Goal: Task Accomplishment & Management: Use online tool/utility

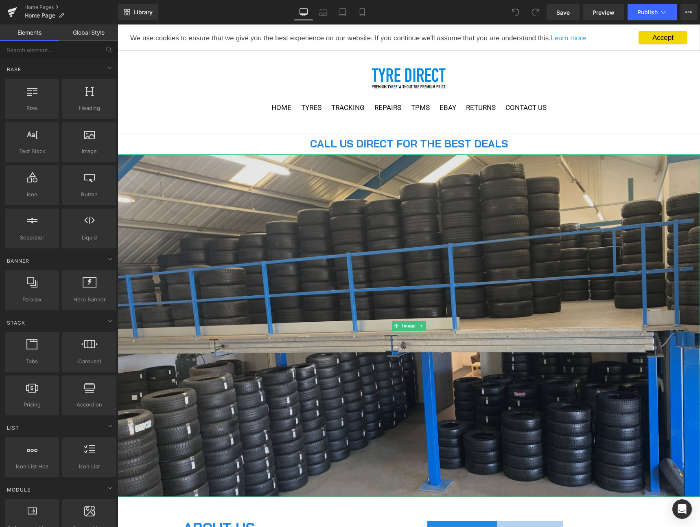
click at [281, 231] on img at bounding box center [409, 325] width 583 height 342
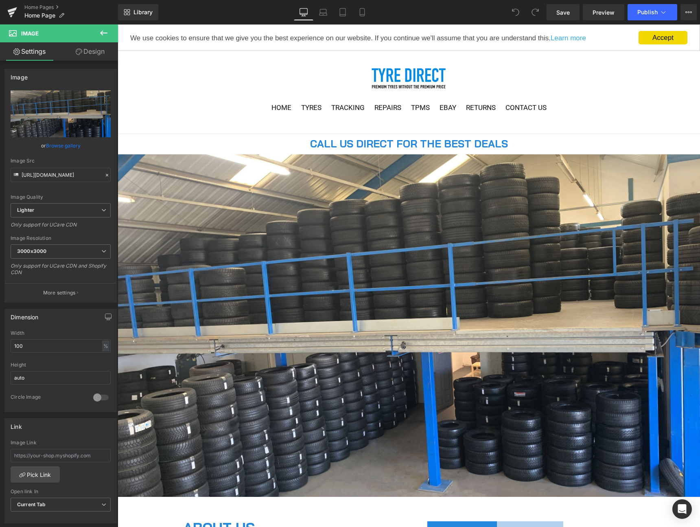
click at [106, 31] on icon at bounding box center [104, 33] width 10 height 10
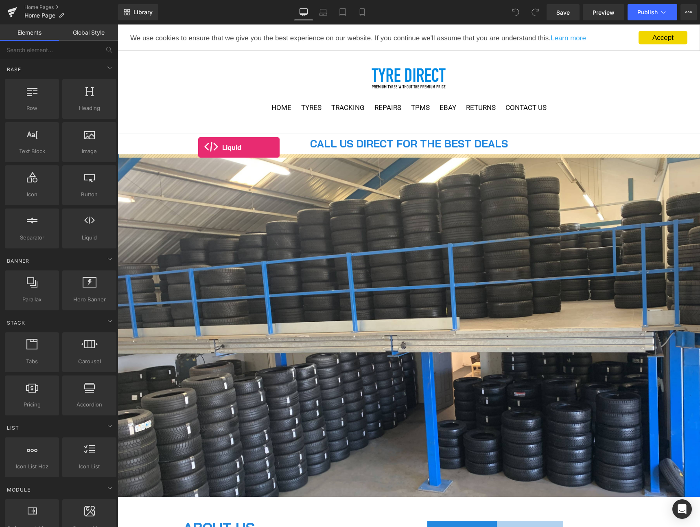
drag, startPoint x: 210, startPoint y: 246, endPoint x: 198, endPoint y: 147, distance: 98.8
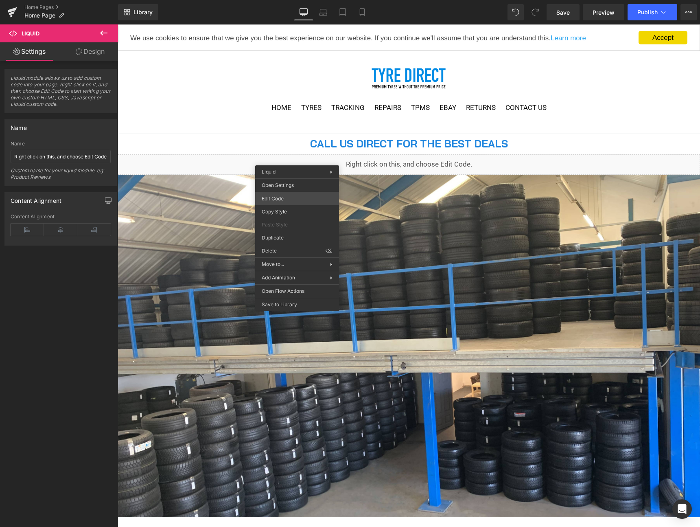
click at [283, 0] on div "Liquid You are previewing how the will restyle your page. You can not edit Elem…" at bounding box center [350, 0] width 700 height 0
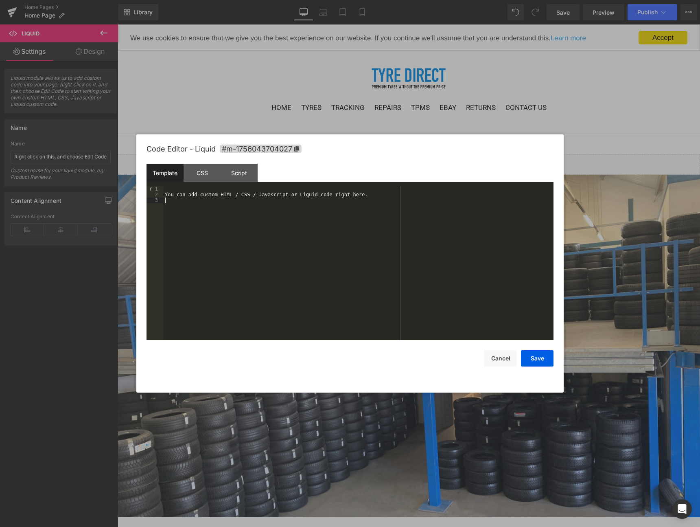
click at [0, 0] on div "You can add custom HTML / CSS / Javascript or Liquid code right here." at bounding box center [0, 0] width 0 height 0
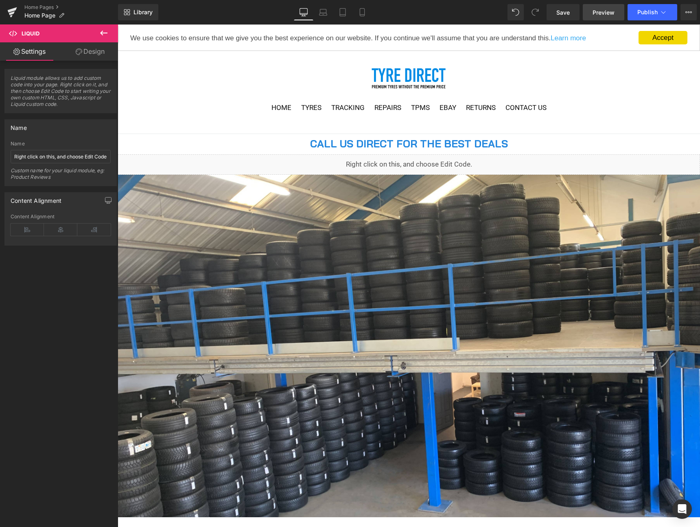
click at [604, 10] on span "Preview" at bounding box center [604, 12] width 22 height 9
click at [408, 164] on span "Liquid" at bounding box center [404, 161] width 21 height 12
click at [420, 160] on div "Liquid" at bounding box center [409, 164] width 583 height 20
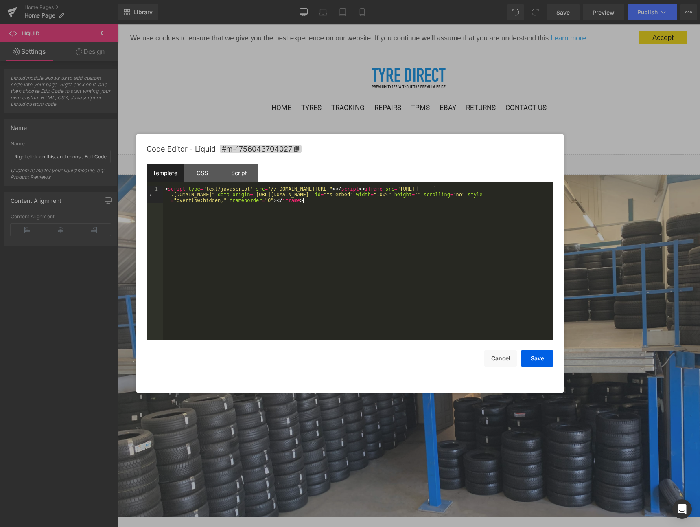
click at [319, 222] on div "< script type = "text/javascript" src = "//[DOMAIN_NAME][URL]" > </ script > < …" at bounding box center [358, 280] width 390 height 188
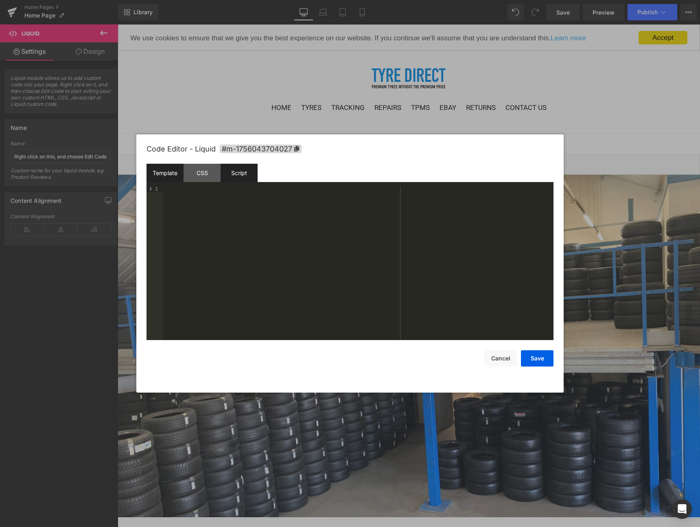
click at [249, 167] on div "Script" at bounding box center [239, 173] width 37 height 18
click at [246, 215] on div "( function ( jQuery ) { // var $module = jQuery('#m-1756043704027').children('.…" at bounding box center [358, 268] width 390 height 165
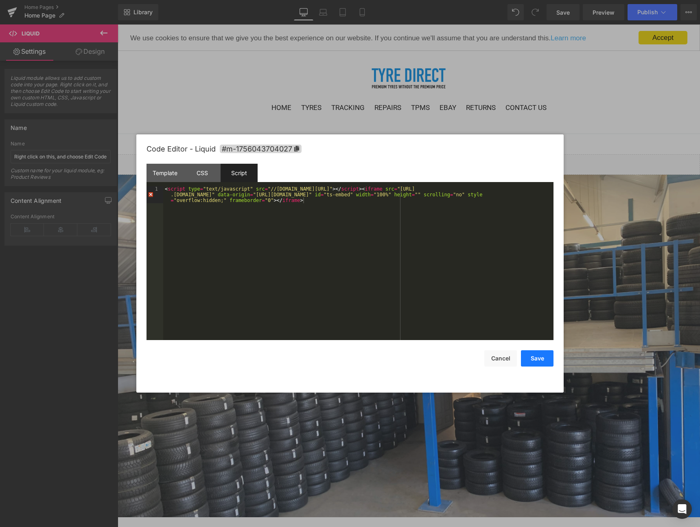
click at [541, 358] on button "Save" at bounding box center [537, 358] width 33 height 16
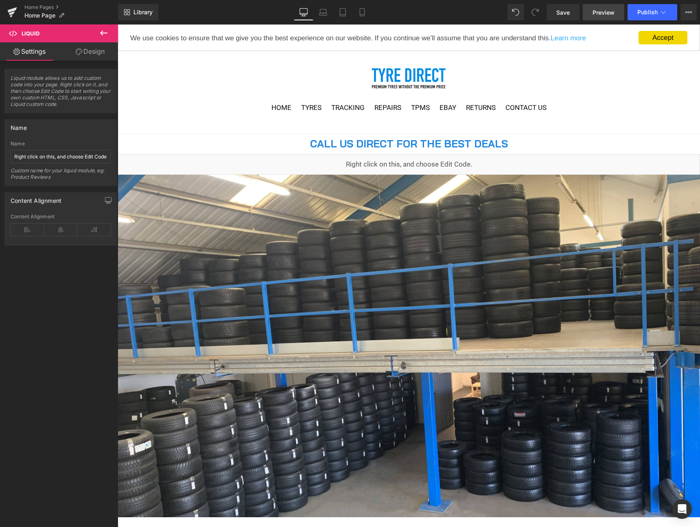
click at [610, 15] on span "Preview" at bounding box center [604, 12] width 22 height 9
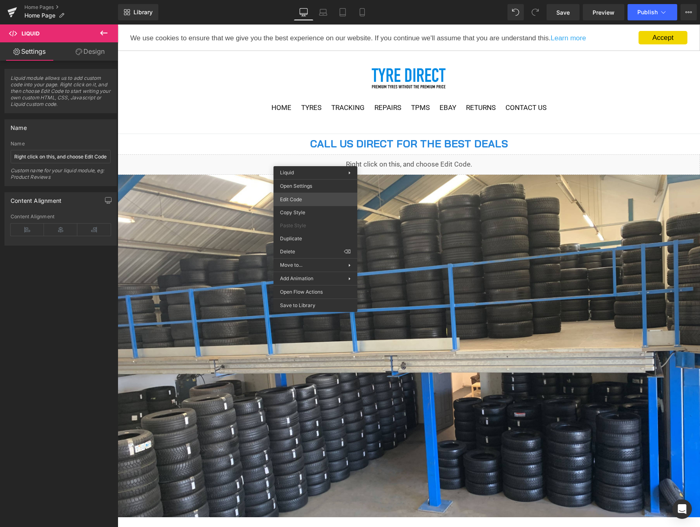
click at [313, 0] on div "Liquid You are previewing how the will restyle your page. You can not edit Elem…" at bounding box center [350, 0] width 700 height 0
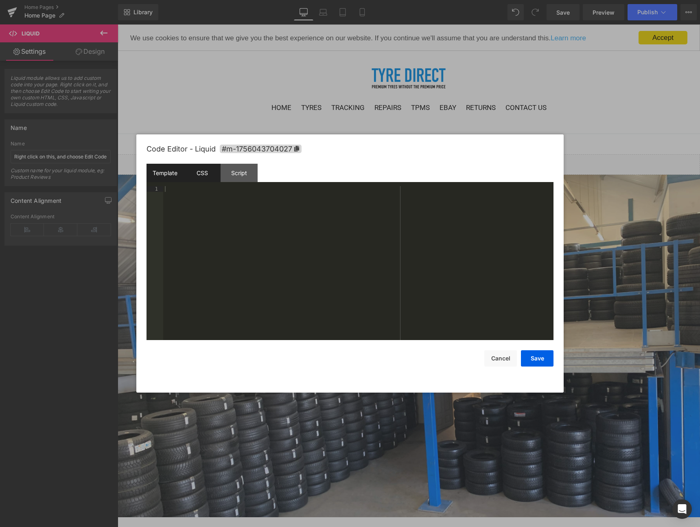
click at [213, 179] on div "CSS" at bounding box center [202, 173] width 37 height 18
click at [235, 177] on div "Script" at bounding box center [239, 173] width 37 height 18
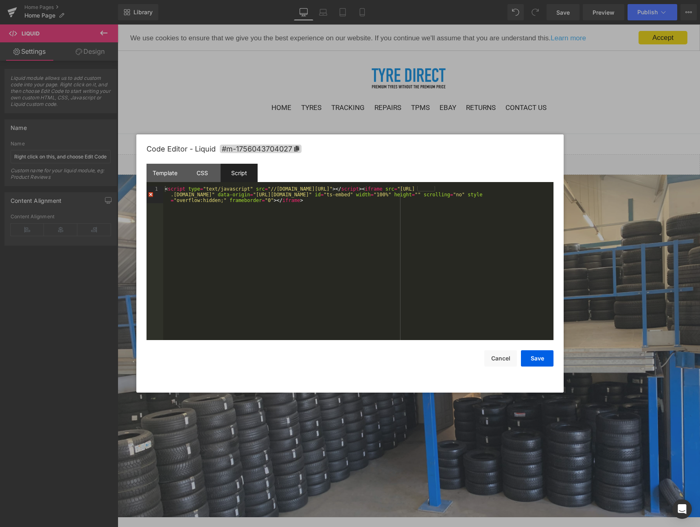
click at [183, 208] on div "< script type = "text/javascript" src = "//[DOMAIN_NAME][URL]" > </ script > < …" at bounding box center [358, 280] width 390 height 188
click at [199, 207] on div "< script type = "text/javascript" src = "//[DOMAIN_NAME][URL]" > </ script > < …" at bounding box center [358, 280] width 390 height 188
click at [169, 187] on div "< script type = "text/javascript" src = "//[DOMAIN_NAME][URL]" > </ script > < …" at bounding box center [358, 280] width 390 height 188
click at [321, 210] on div "< script type = "text/javascript" src = "//[DOMAIN_NAME][URL]" > </ script > < …" at bounding box center [358, 280] width 390 height 188
click at [165, 174] on div "Template" at bounding box center [165, 173] width 37 height 18
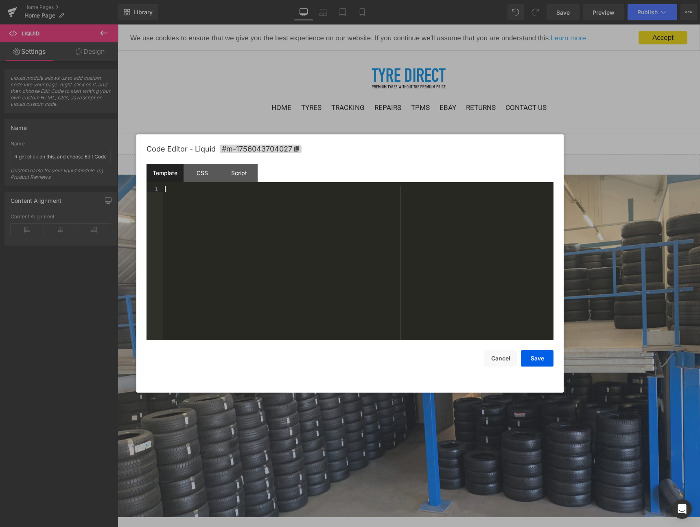
click at [197, 200] on div at bounding box center [358, 268] width 390 height 165
click at [211, 232] on div "< script type = "text/javascript" src = "//[DOMAIN_NAME][URL]" > </ script > < …" at bounding box center [358, 280] width 390 height 188
click at [205, 173] on div "CSS" at bounding box center [202, 173] width 37 height 18
click at [197, 213] on div "#m-1756043704027 { }" at bounding box center [358, 268] width 390 height 165
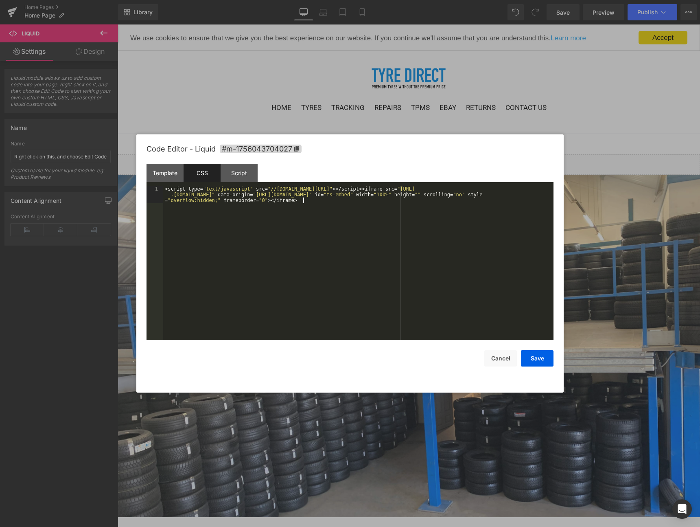
click at [197, 215] on div "< script type = " text/javascript " src = " //[DOMAIN_NAME][URL] " ></ script >…" at bounding box center [358, 280] width 390 height 188
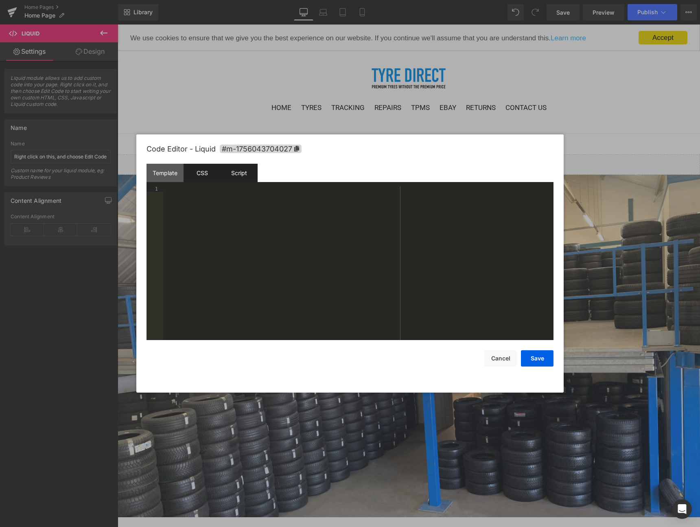
click at [228, 168] on div "Script" at bounding box center [239, 173] width 37 height 18
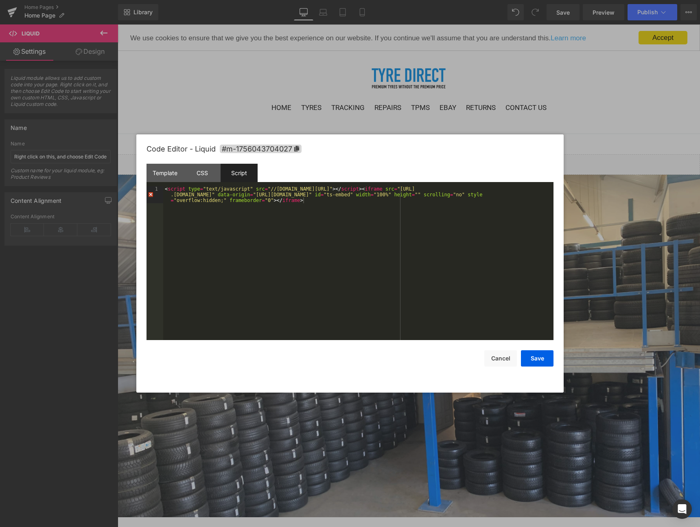
click at [244, 203] on div "< script type = "text/javascript" src = "//[DOMAIN_NAME][URL]" > </ script > < …" at bounding box center [358, 280] width 390 height 188
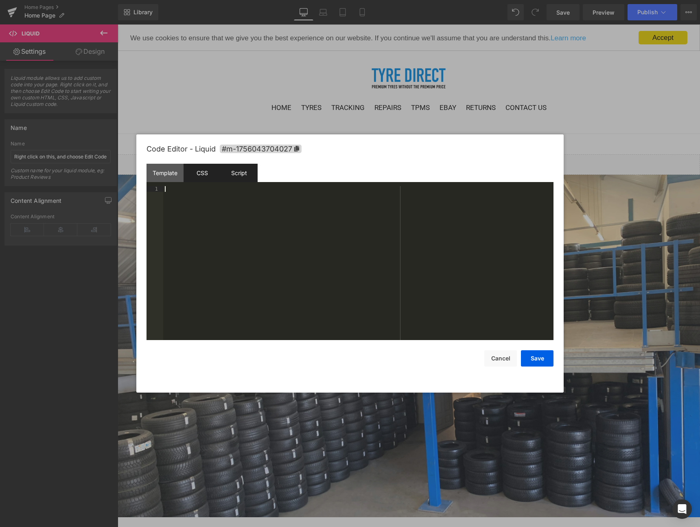
click at [203, 174] on div "CSS" at bounding box center [202, 173] width 37 height 18
click at [163, 175] on div "Template" at bounding box center [165, 173] width 37 height 18
click at [192, 88] on div at bounding box center [350, 263] width 700 height 527
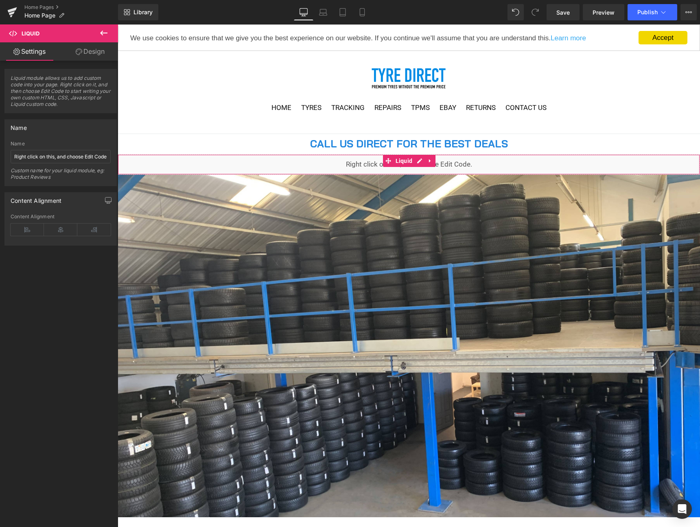
click at [347, 157] on div "Liquid" at bounding box center [409, 164] width 583 height 20
click at [338, 163] on div "Liquid" at bounding box center [409, 164] width 583 height 20
drag, startPoint x: 427, startPoint y: 162, endPoint x: 417, endPoint y: 162, distance: 10.2
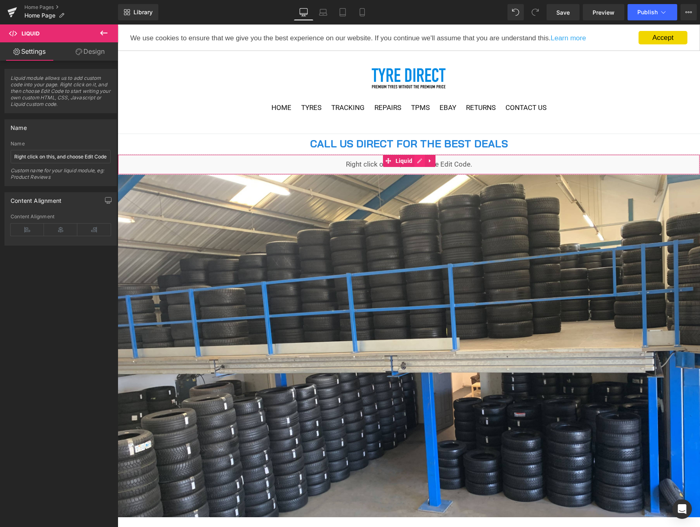
click at [417, 162] on ul "Liquid" at bounding box center [409, 161] width 53 height 12
click at [417, 162] on div "Liquid" at bounding box center [409, 164] width 583 height 20
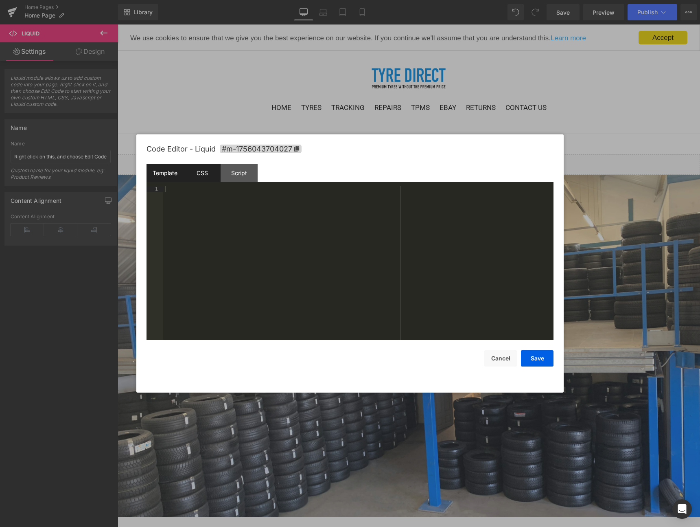
click at [201, 177] on div "CSS" at bounding box center [202, 173] width 37 height 18
click at [236, 177] on div "Script" at bounding box center [239, 173] width 37 height 18
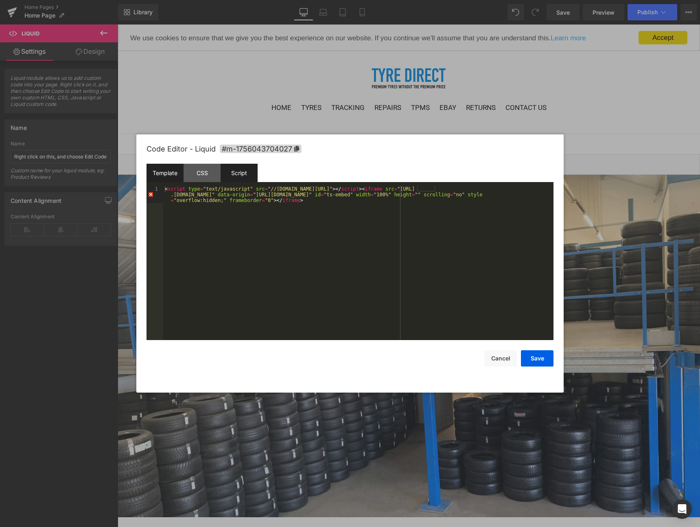
click at [170, 174] on div "Template" at bounding box center [165, 173] width 37 height 18
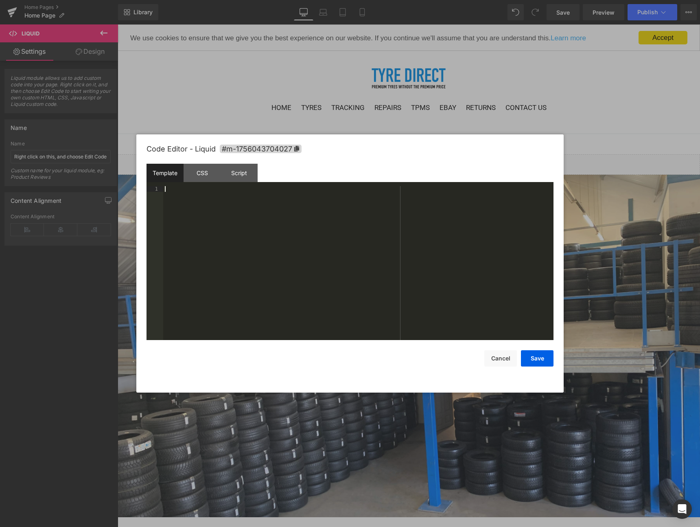
click at [208, 192] on div at bounding box center [358, 268] width 390 height 165
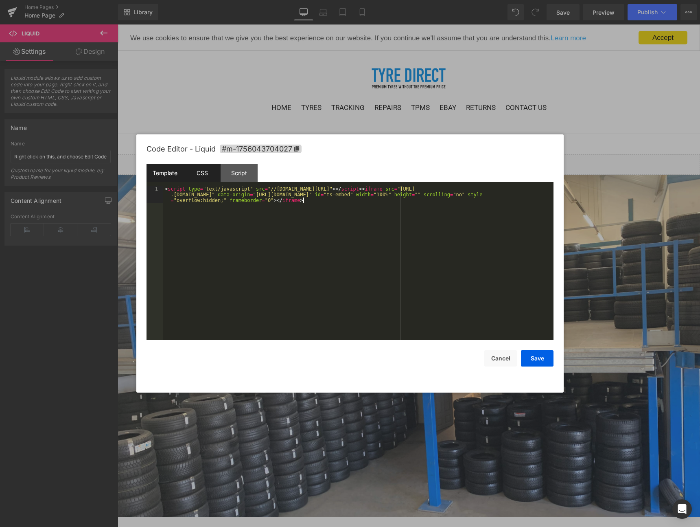
click at [208, 173] on div "CSS" at bounding box center [202, 173] width 37 height 18
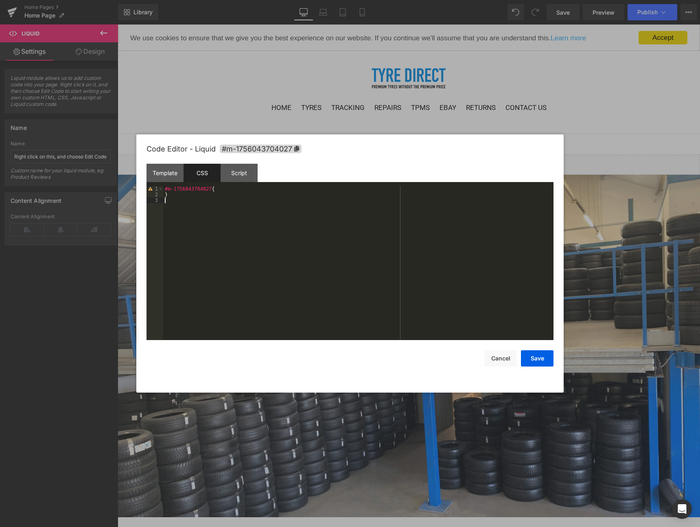
click at [217, 211] on div "#m-1756043704027 { }" at bounding box center [358, 268] width 390 height 165
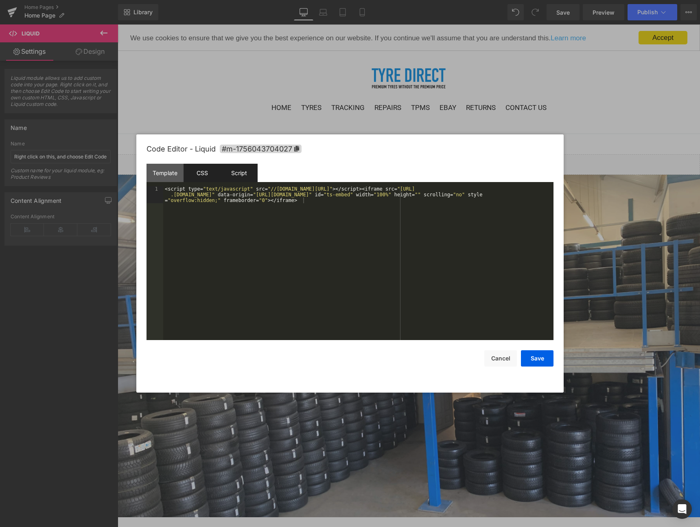
click at [239, 175] on div "Script" at bounding box center [239, 173] width 37 height 18
click at [251, 222] on div "< script type = "text/javascript" src = "//[DOMAIN_NAME][URL]" > </ script > < …" at bounding box center [358, 280] width 390 height 188
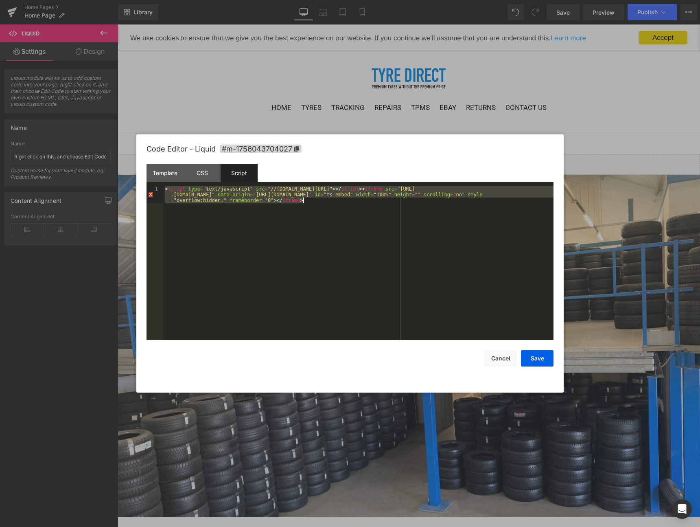
click at [252, 219] on div "< script type = "text/javascript" src = "//[DOMAIN_NAME][URL]" > </ script > < …" at bounding box center [358, 280] width 390 height 188
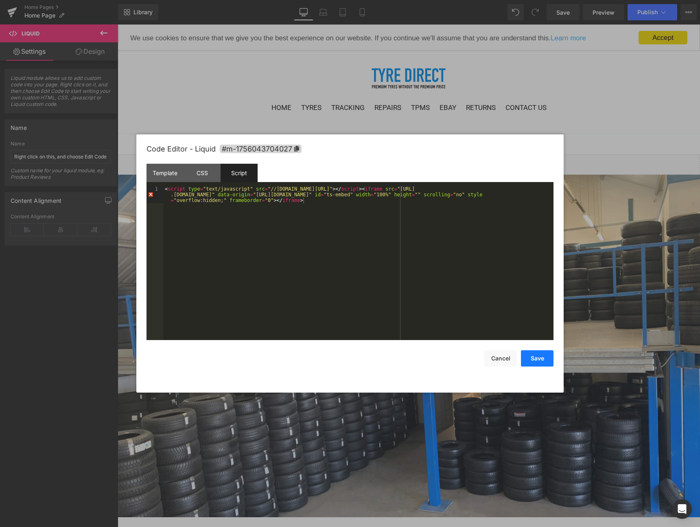
click at [542, 357] on button "Save" at bounding box center [537, 358] width 33 height 16
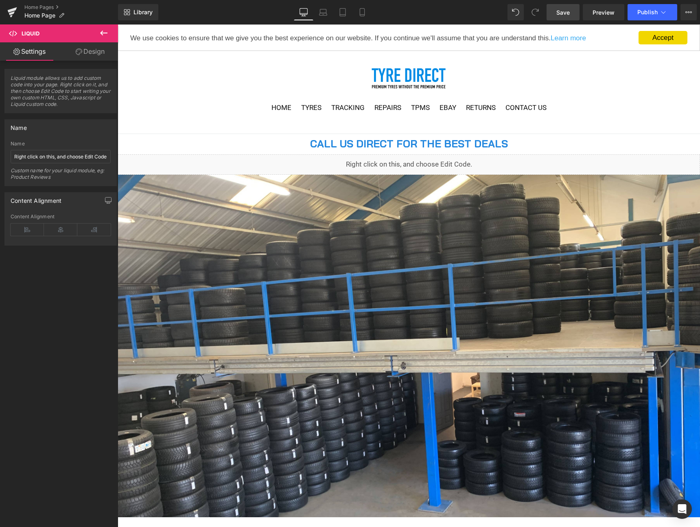
click at [564, 13] on span "Save" at bounding box center [563, 12] width 13 height 9
click at [607, 14] on span "Preview" at bounding box center [604, 12] width 22 height 9
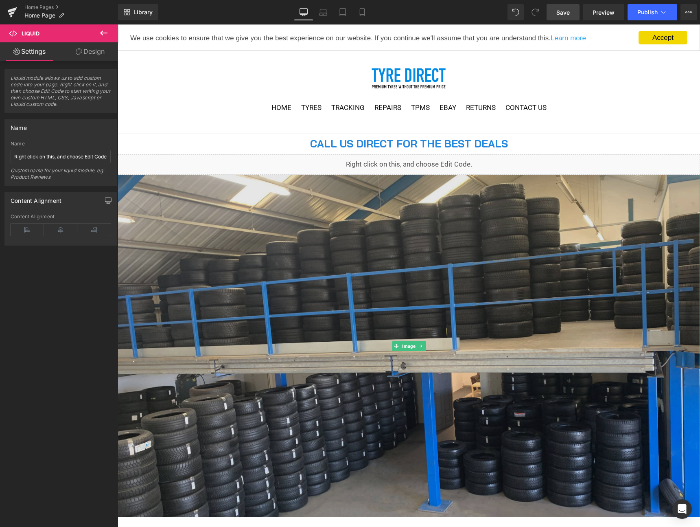
scroll to position [50, 0]
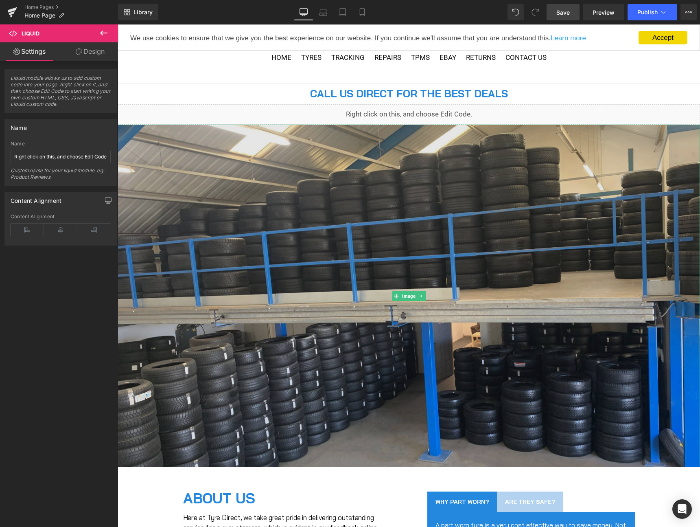
click at [332, 225] on img at bounding box center [409, 296] width 583 height 342
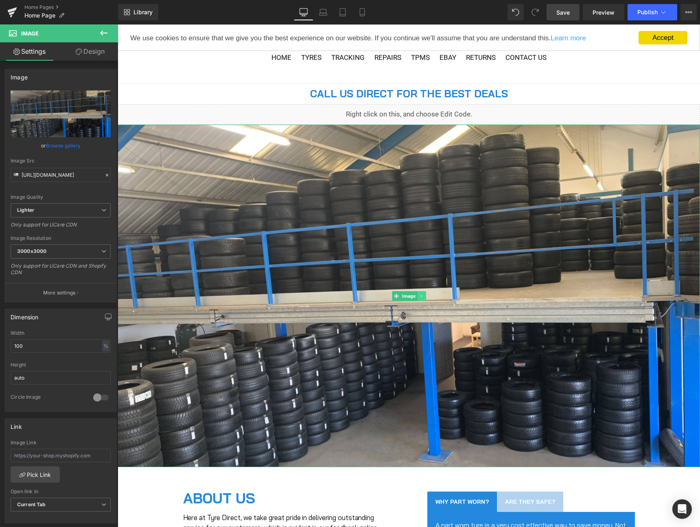
click at [423, 296] on icon at bounding box center [421, 296] width 4 height 5
click at [426, 296] on icon at bounding box center [425, 296] width 4 height 4
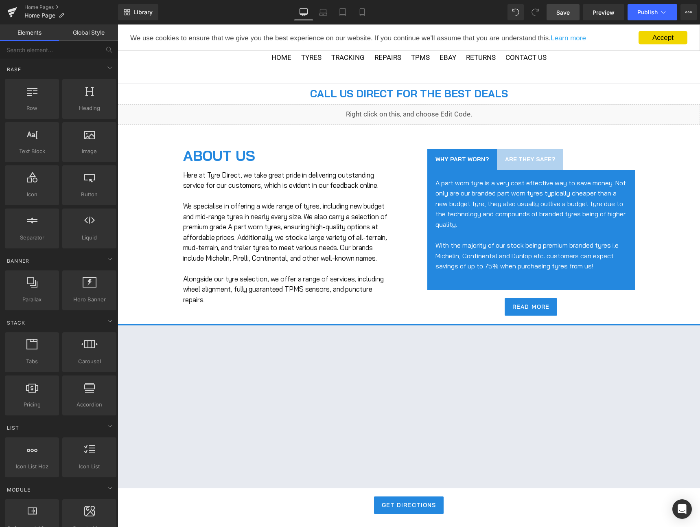
click at [566, 15] on span "Save" at bounding box center [563, 12] width 13 height 9
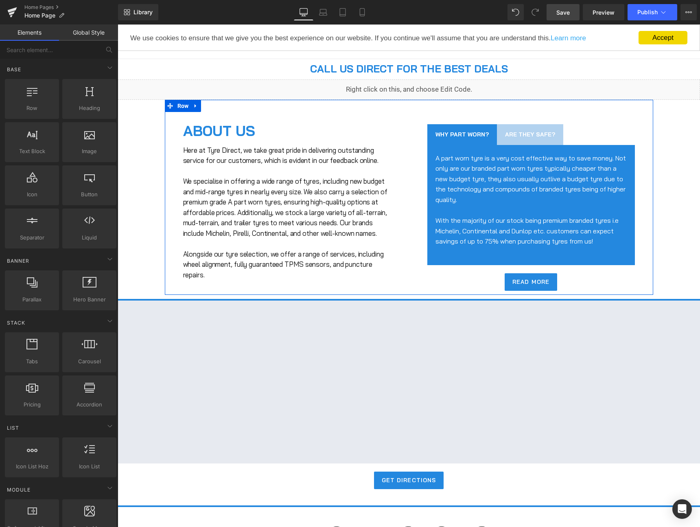
scroll to position [0, 0]
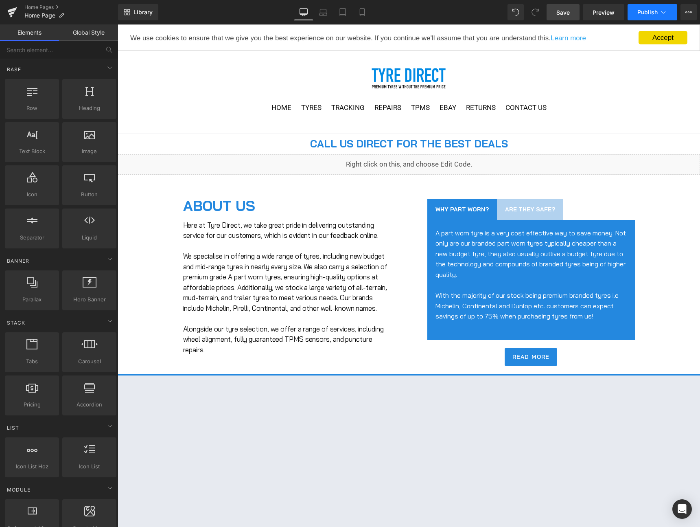
click at [639, 10] on span "Publish" at bounding box center [648, 12] width 20 height 7
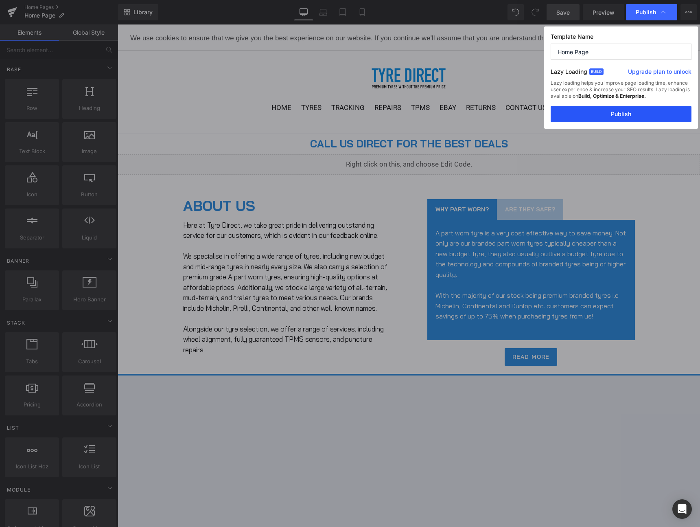
click at [596, 118] on button "Publish" at bounding box center [621, 114] width 141 height 16
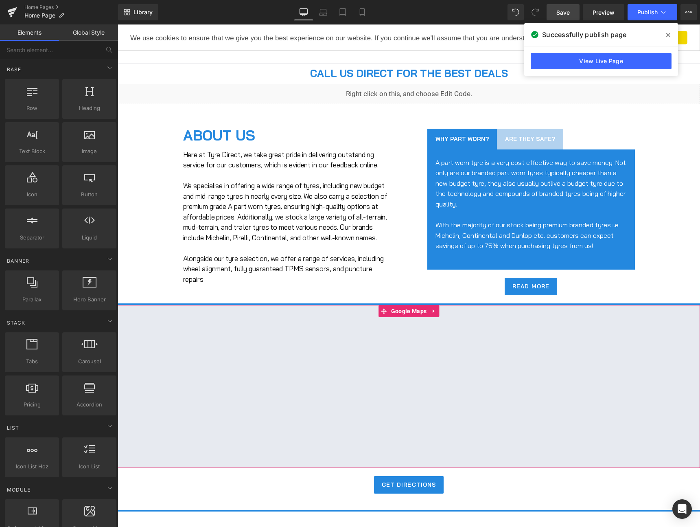
scroll to position [118, 0]
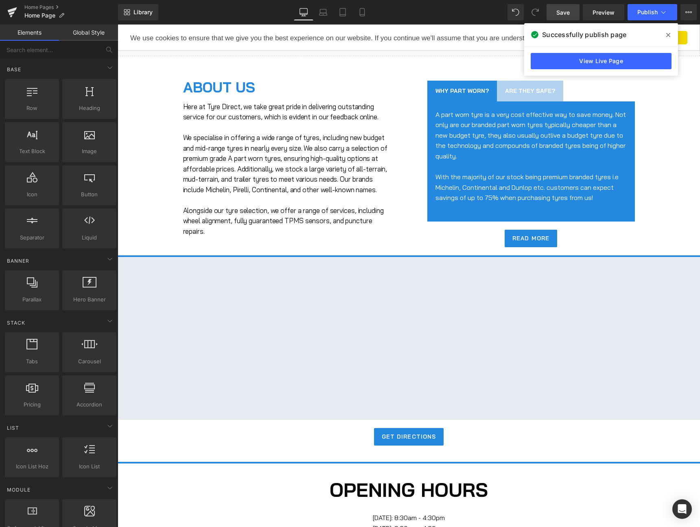
click at [662, 33] on span at bounding box center [668, 35] width 13 height 13
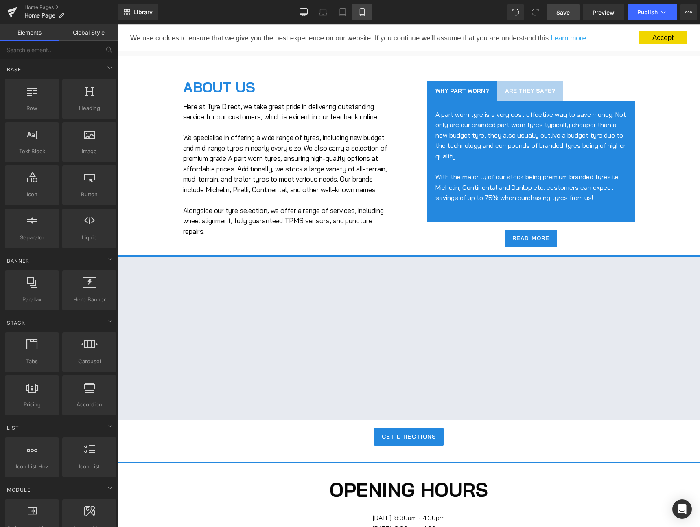
click at [358, 9] on icon at bounding box center [362, 12] width 8 height 8
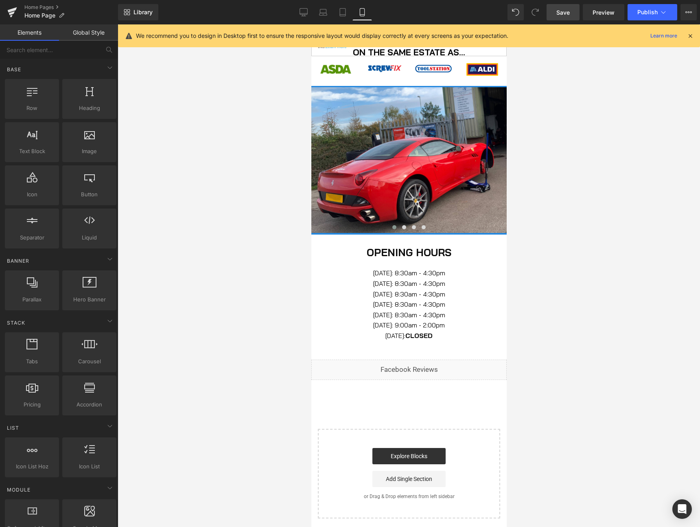
scroll to position [945, 0]
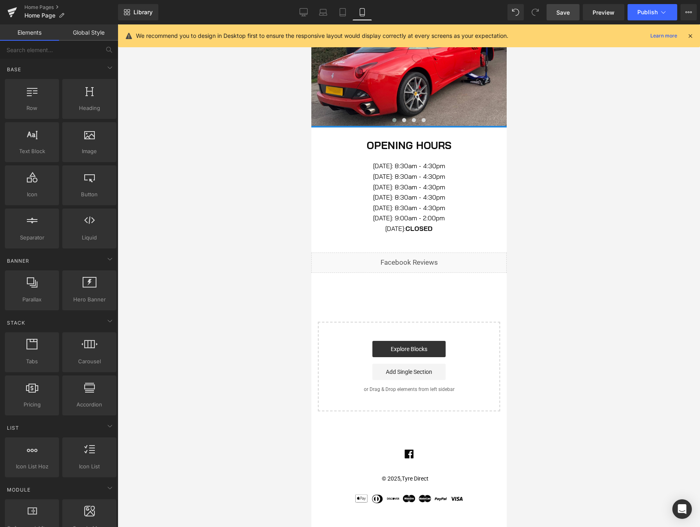
click at [419, 170] on span "[DATE]: 8:30am - 4:30pm" at bounding box center [409, 166] width 72 height 8
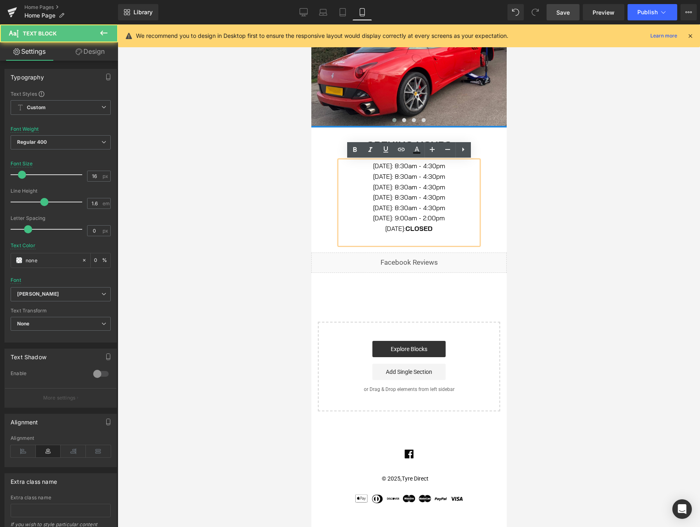
click at [408, 215] on font "[DATE]: 9:00am - 2:00pm" at bounding box center [409, 218] width 72 height 8
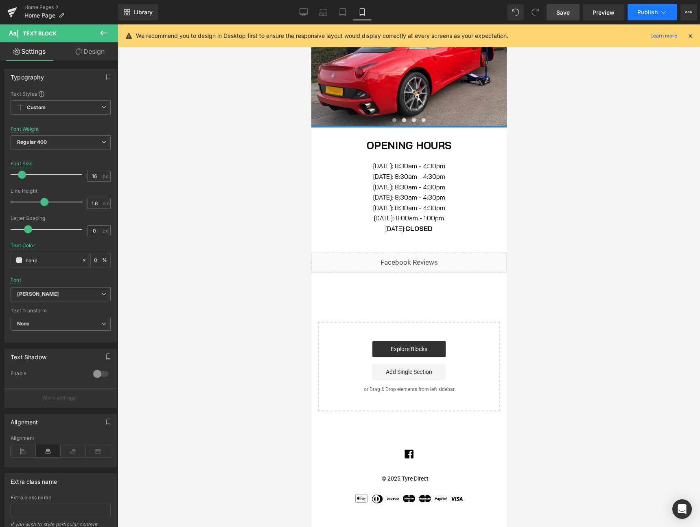
click at [645, 4] on button "Publish" at bounding box center [653, 12] width 50 height 16
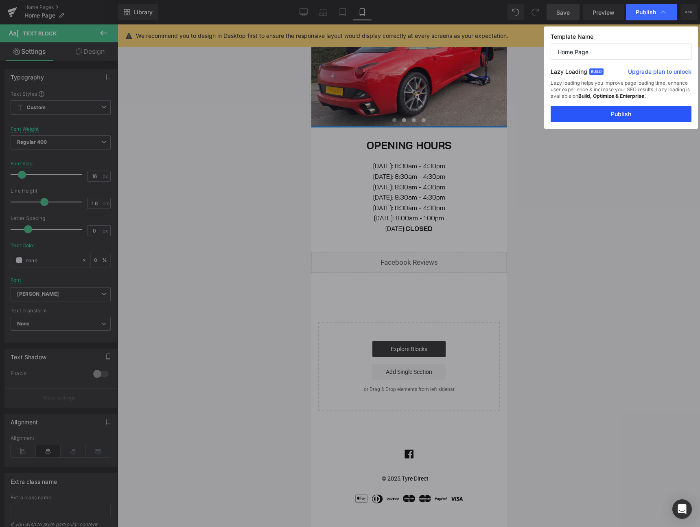
click at [622, 113] on button "Publish" at bounding box center [621, 114] width 141 height 16
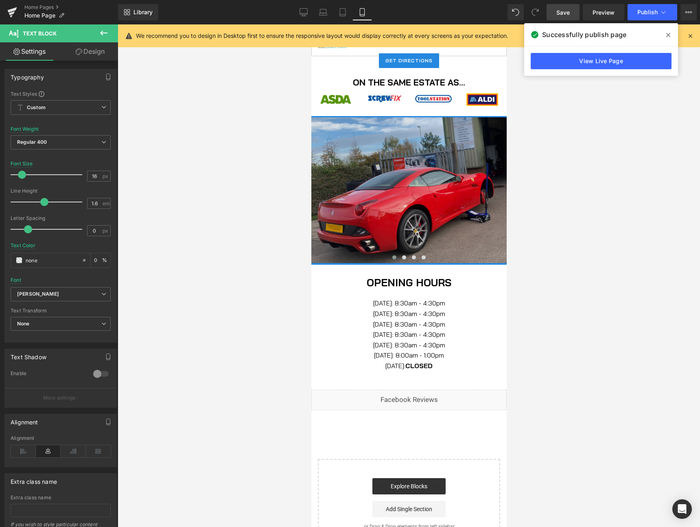
scroll to position [805, 0]
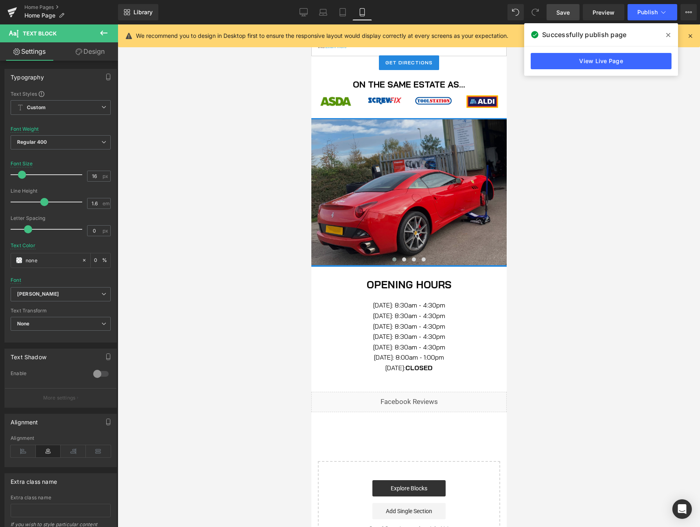
click at [438, 171] on img at bounding box center [408, 192] width 195 height 147
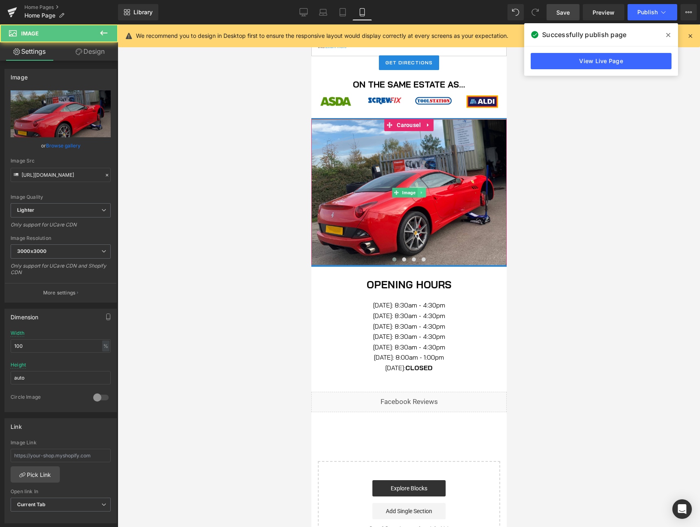
click at [419, 194] on icon at bounding box center [421, 192] width 4 height 5
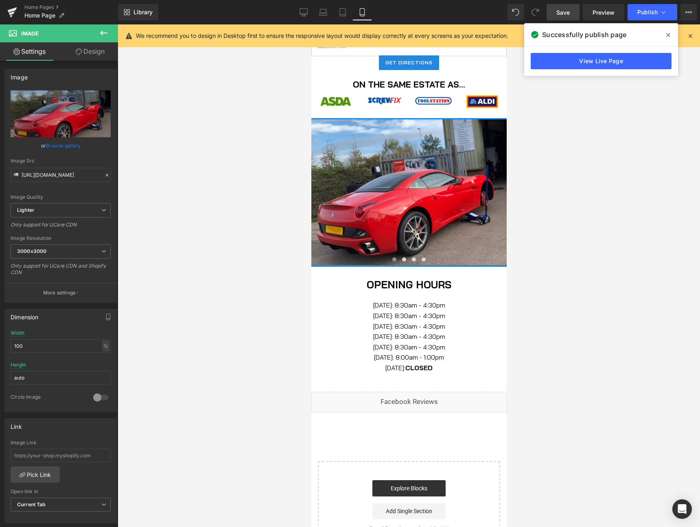
click at [664, 37] on span at bounding box center [668, 35] width 13 height 13
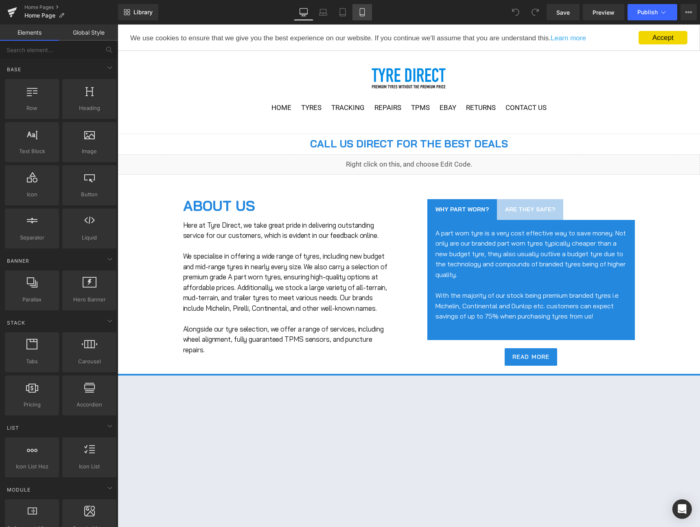
click at [360, 10] on icon at bounding box center [362, 12] width 8 height 8
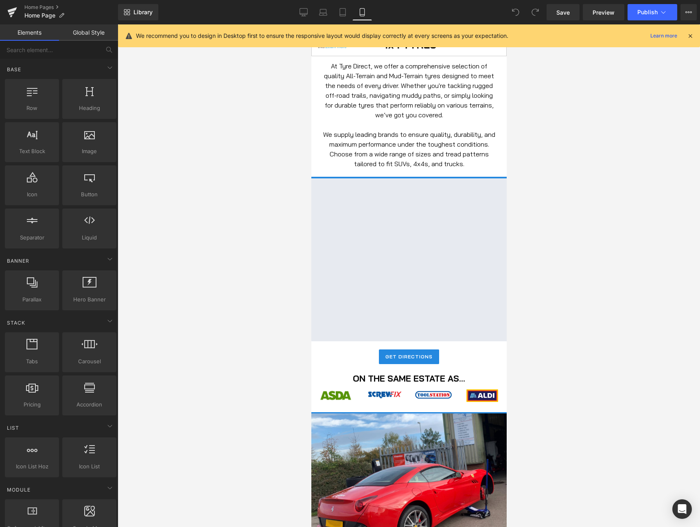
scroll to position [667, 0]
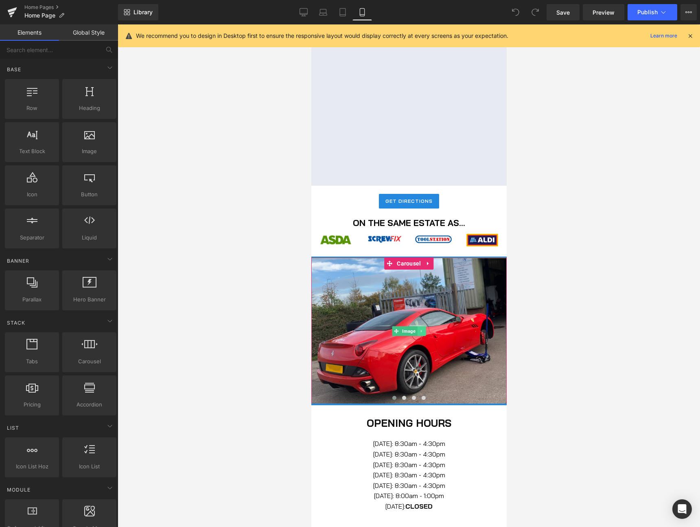
click at [418, 326] on link at bounding box center [421, 331] width 9 height 10
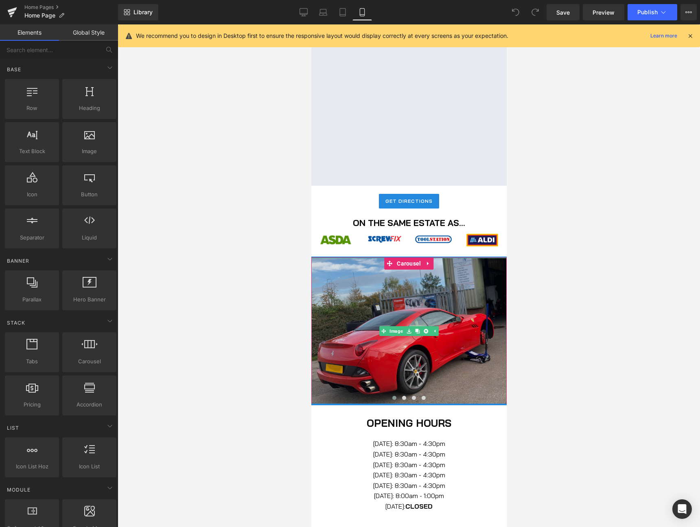
click at [416, 277] on img at bounding box center [408, 331] width 195 height 147
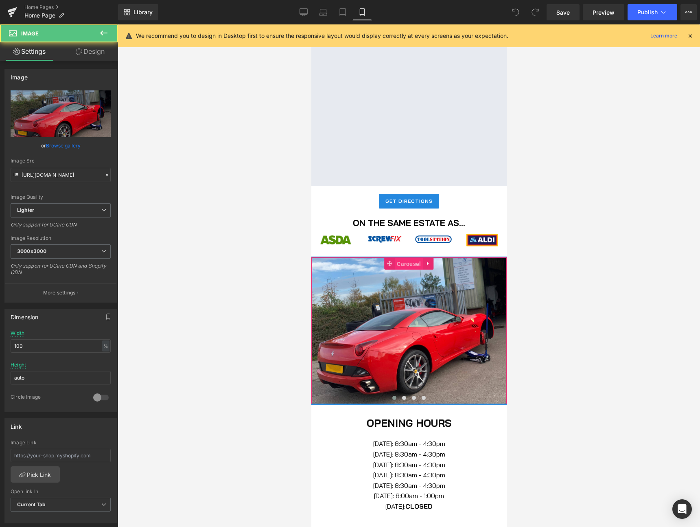
click at [412, 263] on span "Carousel" at bounding box center [409, 264] width 28 height 12
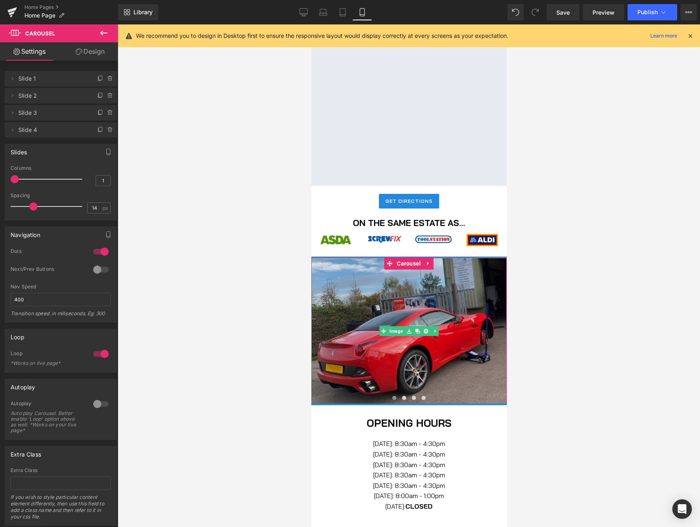
click at [362, 279] on img at bounding box center [408, 331] width 195 height 147
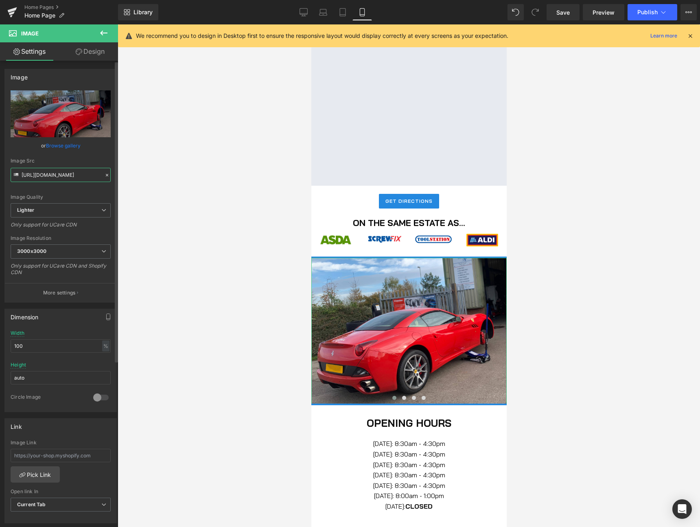
click at [55, 174] on input "[URL][DOMAIN_NAME]" at bounding box center [61, 175] width 100 height 14
type input "x"
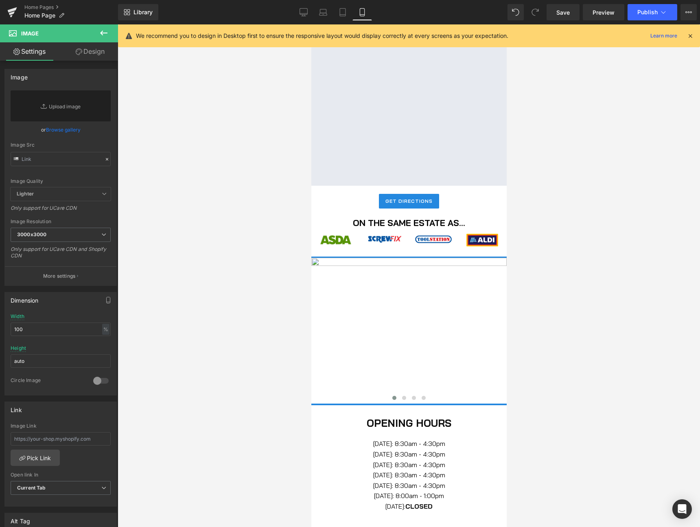
click at [149, 205] on div at bounding box center [409, 275] width 583 height 502
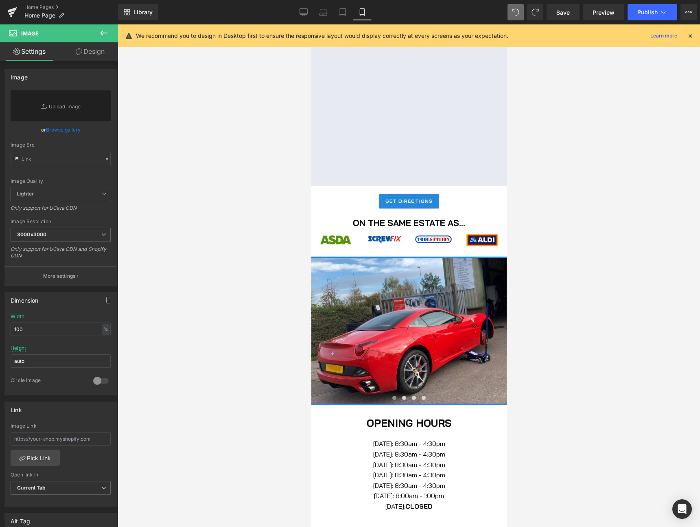
type input "[URL][DOMAIN_NAME]"
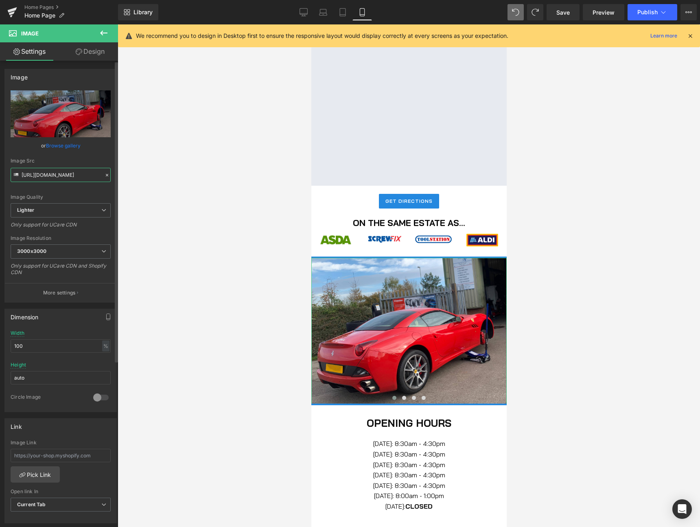
click at [43, 178] on input "[URL][DOMAIN_NAME]" at bounding box center [61, 175] width 100 height 14
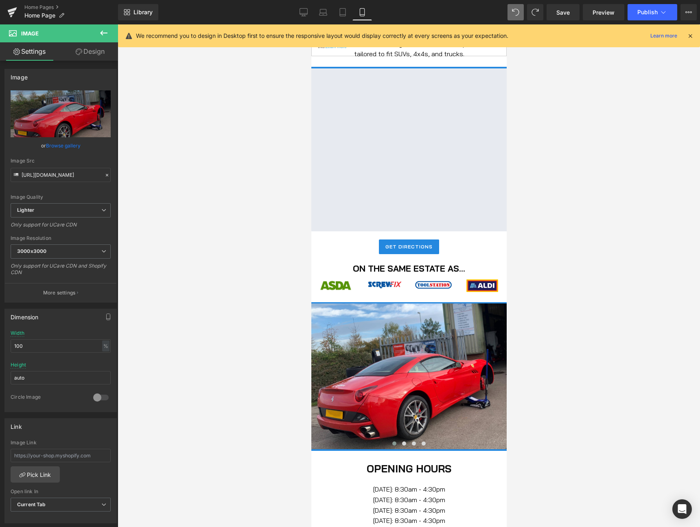
scroll to position [618, 0]
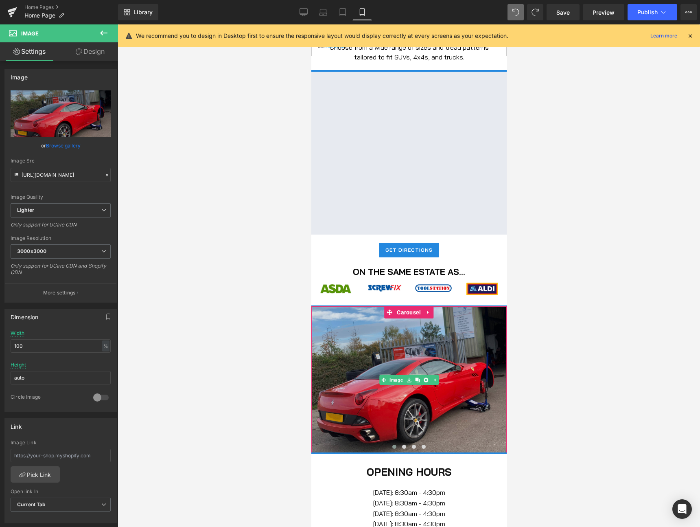
click at [424, 349] on img at bounding box center [408, 380] width 195 height 147
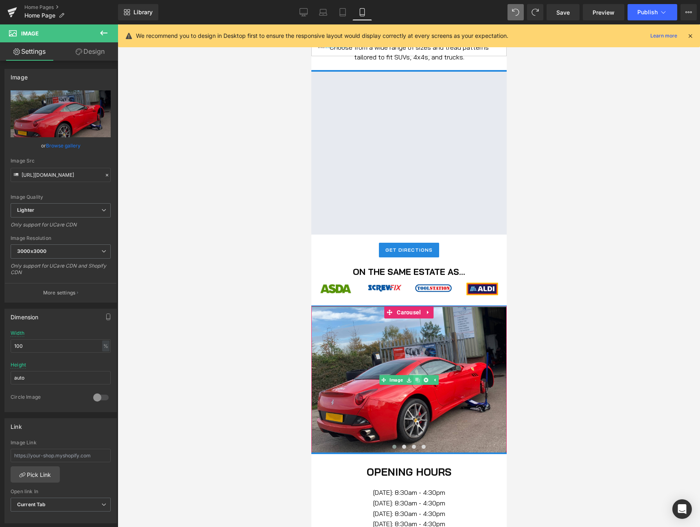
click at [417, 379] on icon at bounding box center [417, 379] width 4 height 4
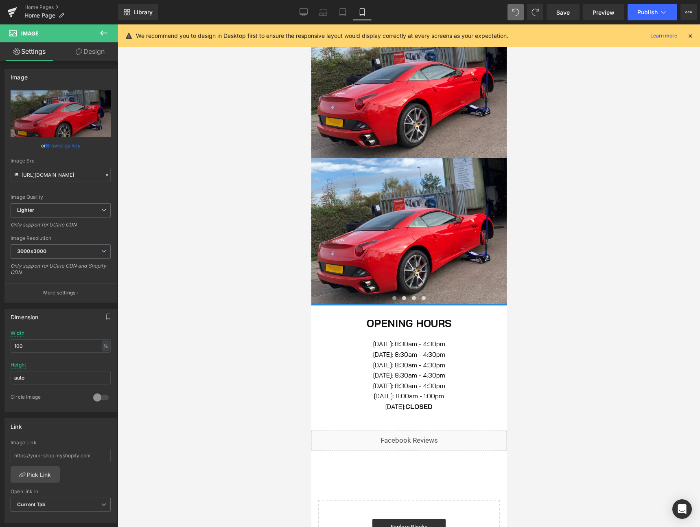
scroll to position [885, 0]
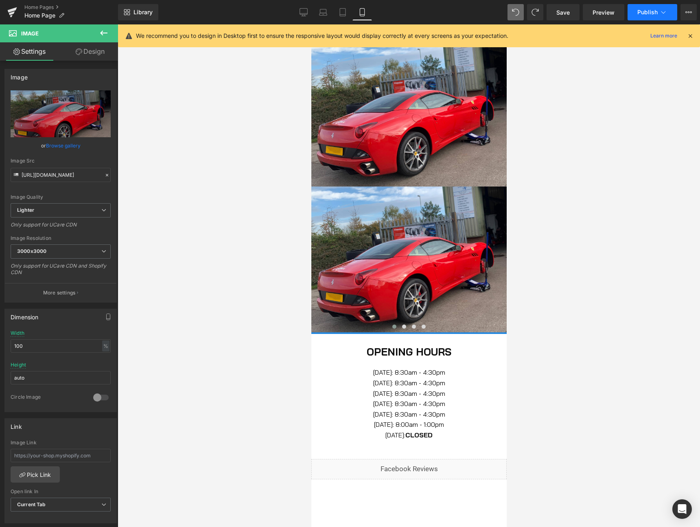
click at [643, 15] on button "Publish" at bounding box center [653, 12] width 50 height 16
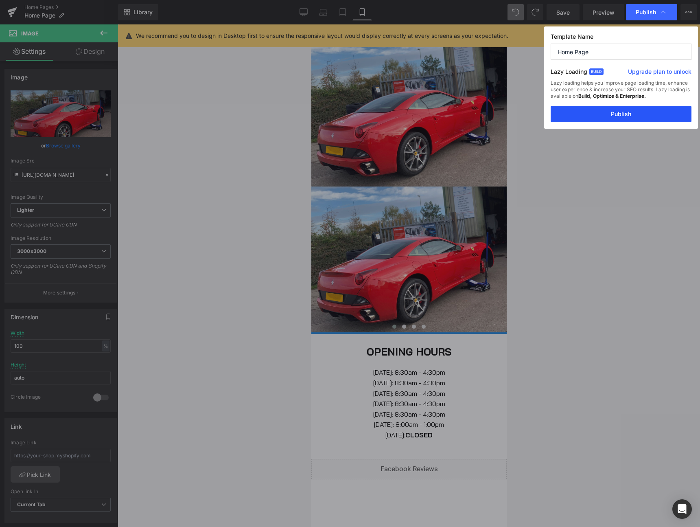
click at [597, 112] on button "Publish" at bounding box center [621, 114] width 141 height 16
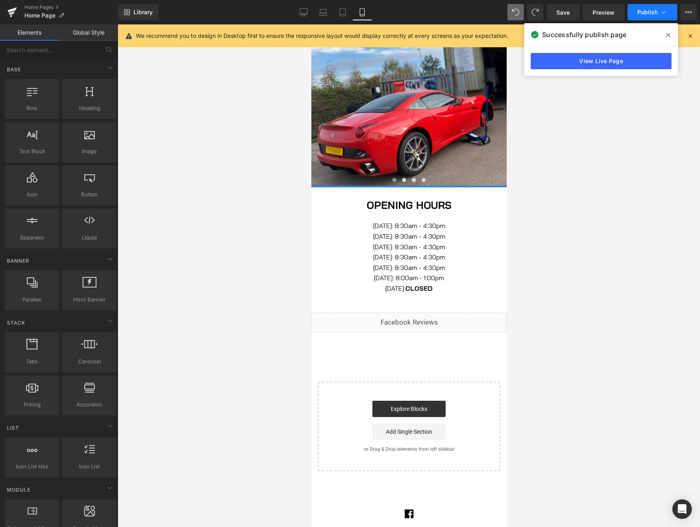
click at [639, 16] on button "Publish" at bounding box center [653, 12] width 50 height 16
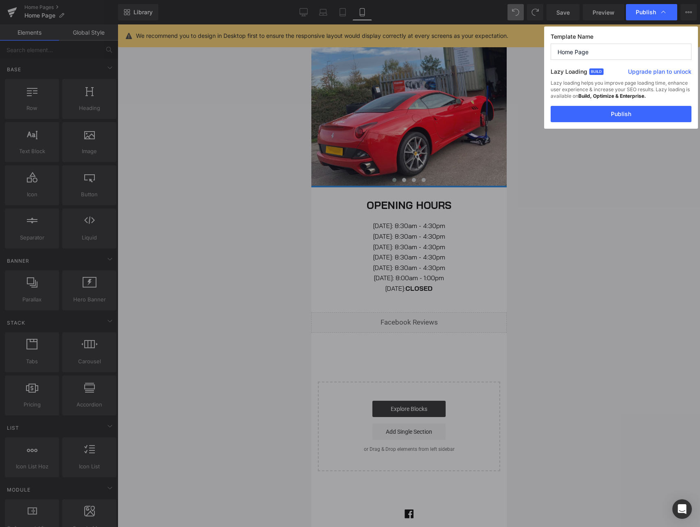
click at [620, 103] on div "Lazy loading helps you improve page loading time, enhance user experience & inc…" at bounding box center [621, 93] width 141 height 26
click at [620, 113] on button "Publish" at bounding box center [621, 114] width 141 height 16
